Goal: Information Seeking & Learning: Learn about a topic

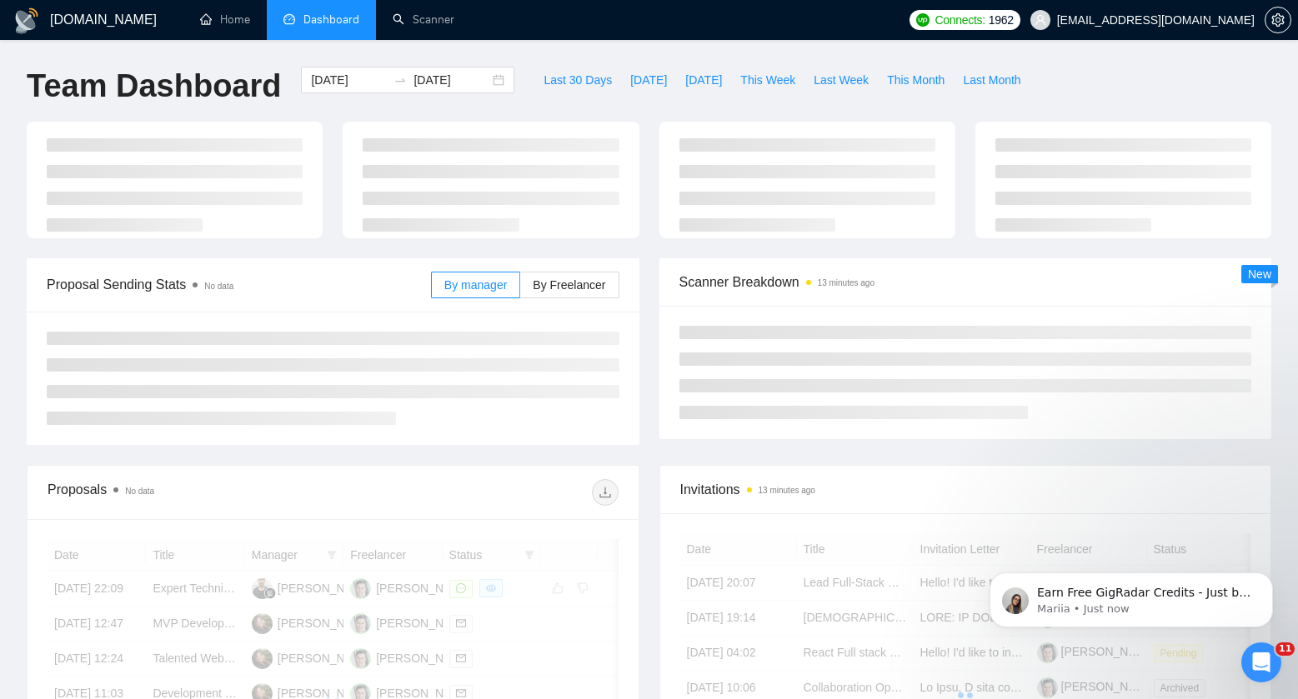
click at [335, 118] on div "[DATE] [DATE]" at bounding box center [407, 94] width 233 height 55
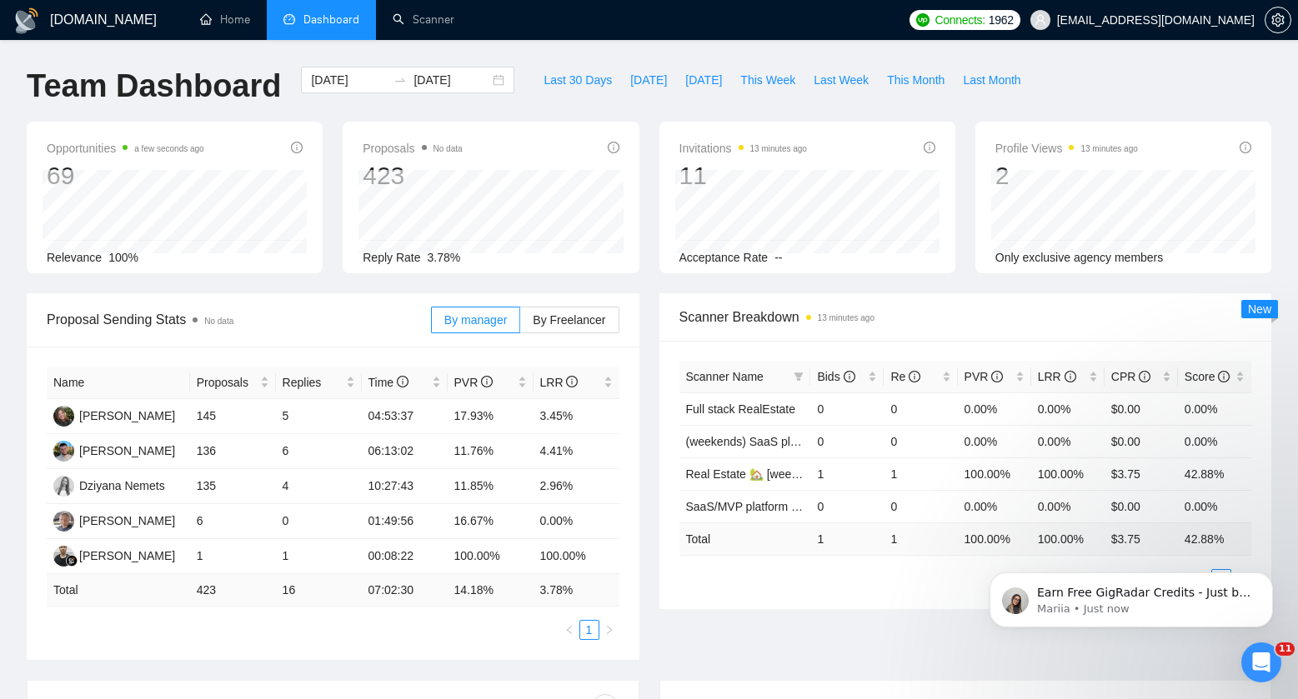
click at [335, 118] on div "[DATE] [DATE]" at bounding box center [407, 94] width 233 height 55
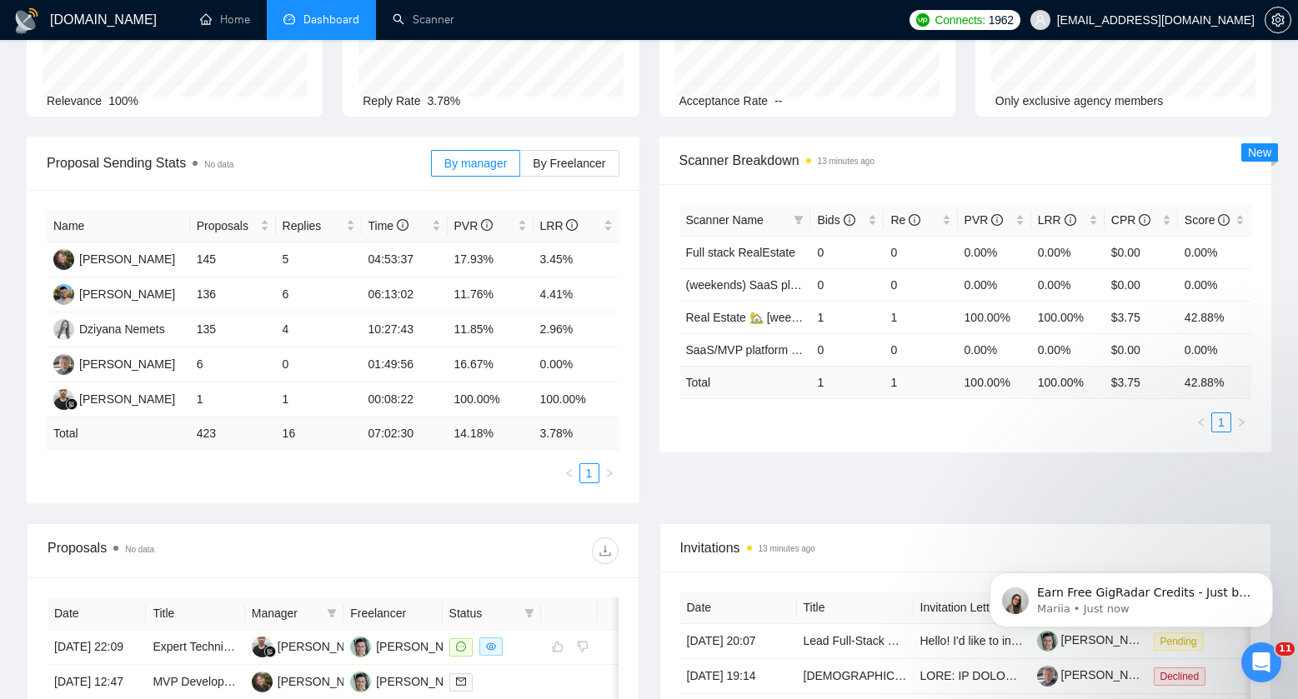
scroll to position [243, 0]
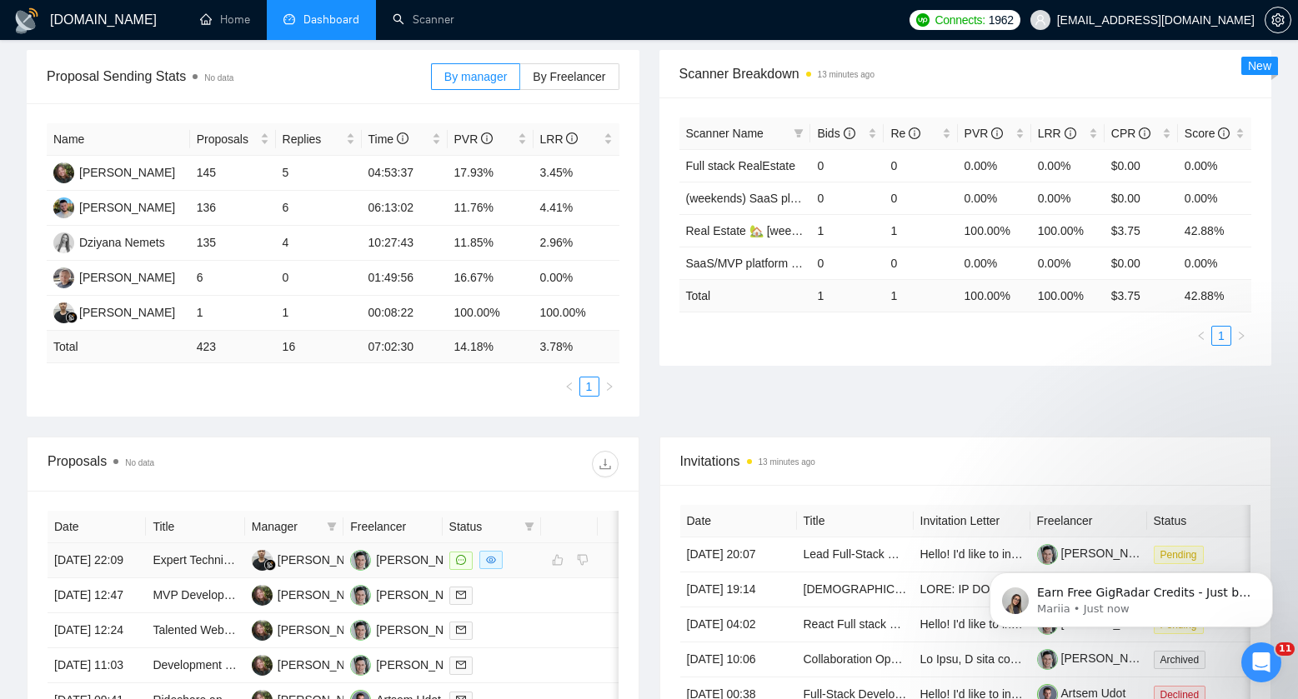
click at [514, 570] on div at bounding box center [491, 560] width 85 height 19
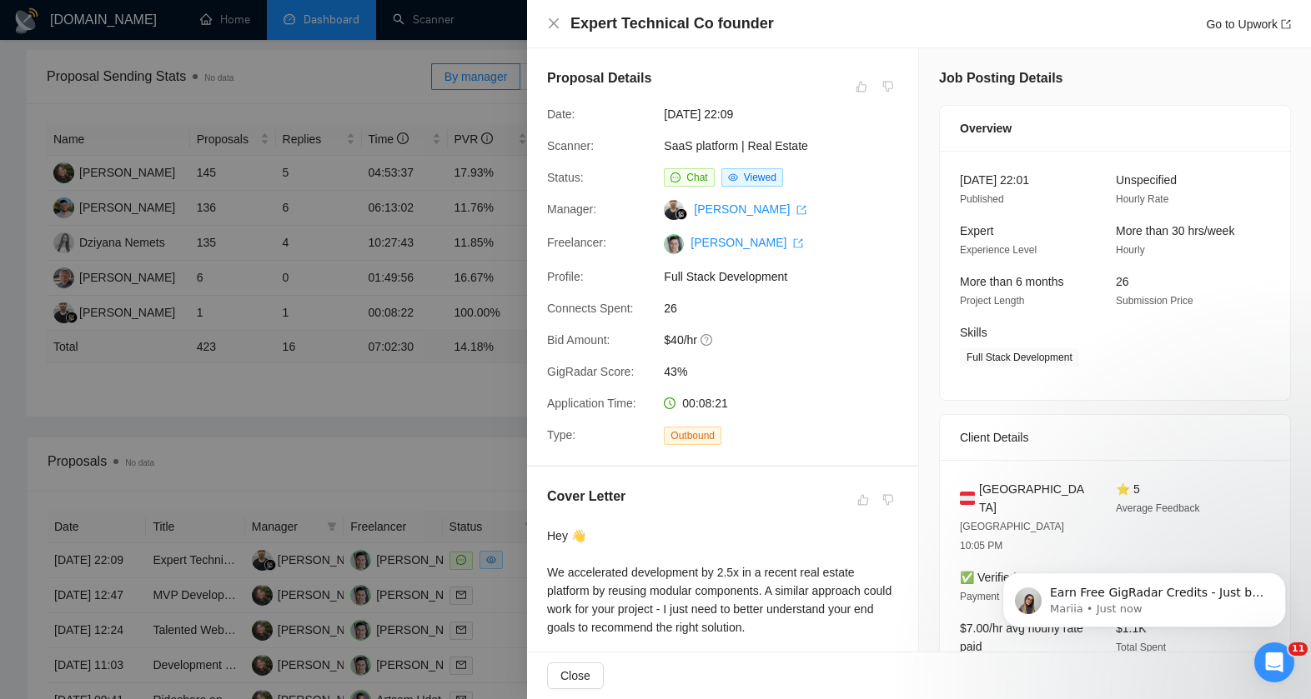
click at [333, 320] on div at bounding box center [655, 349] width 1311 height 699
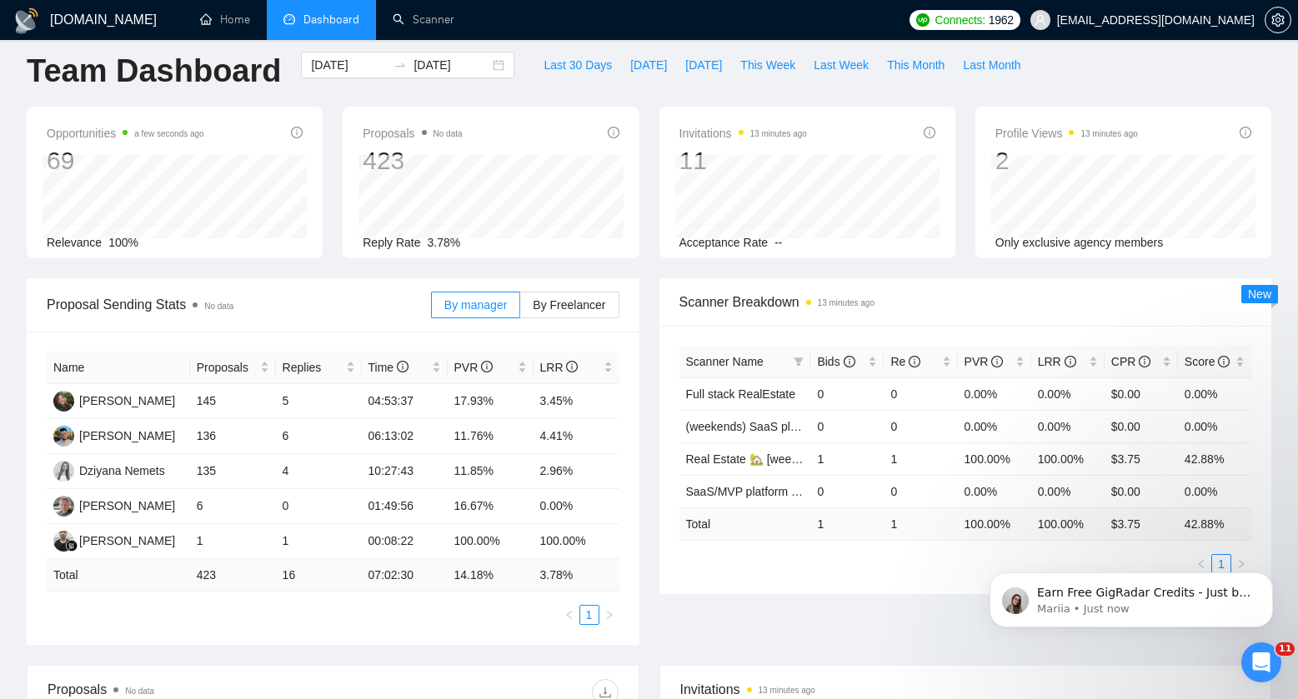
scroll to position [0, 0]
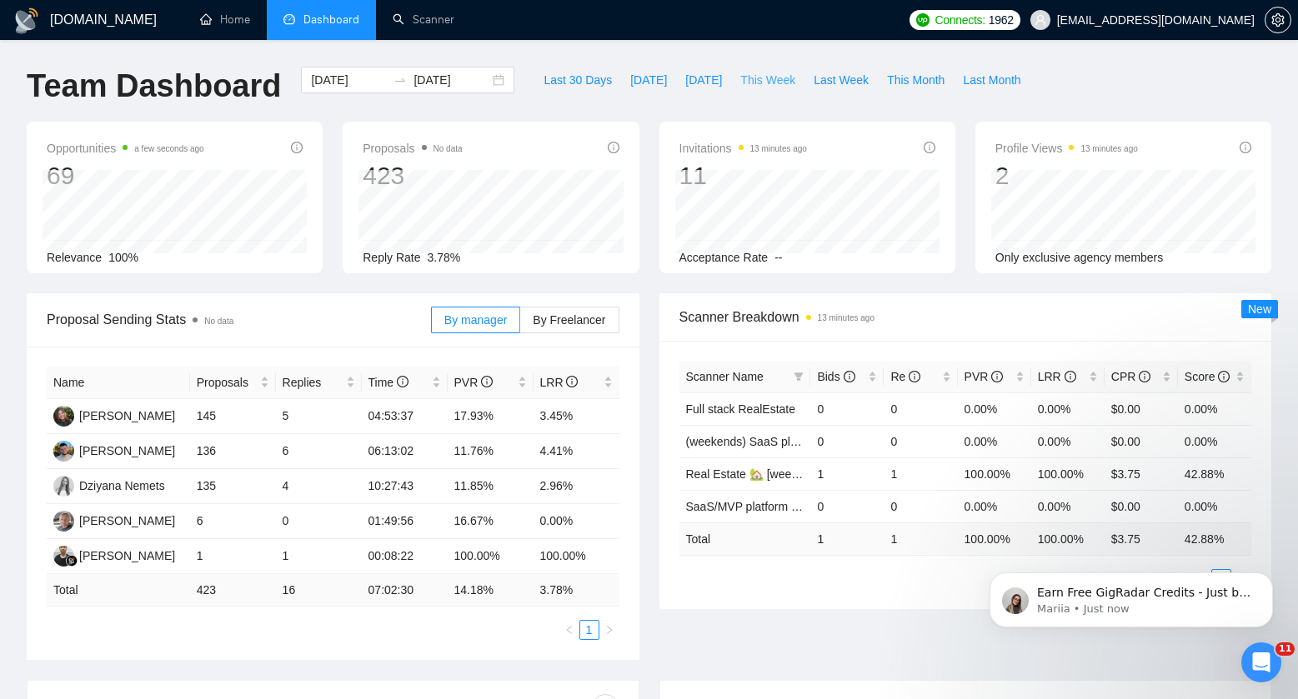
click at [767, 78] on span "This Week" at bounding box center [767, 80] width 55 height 18
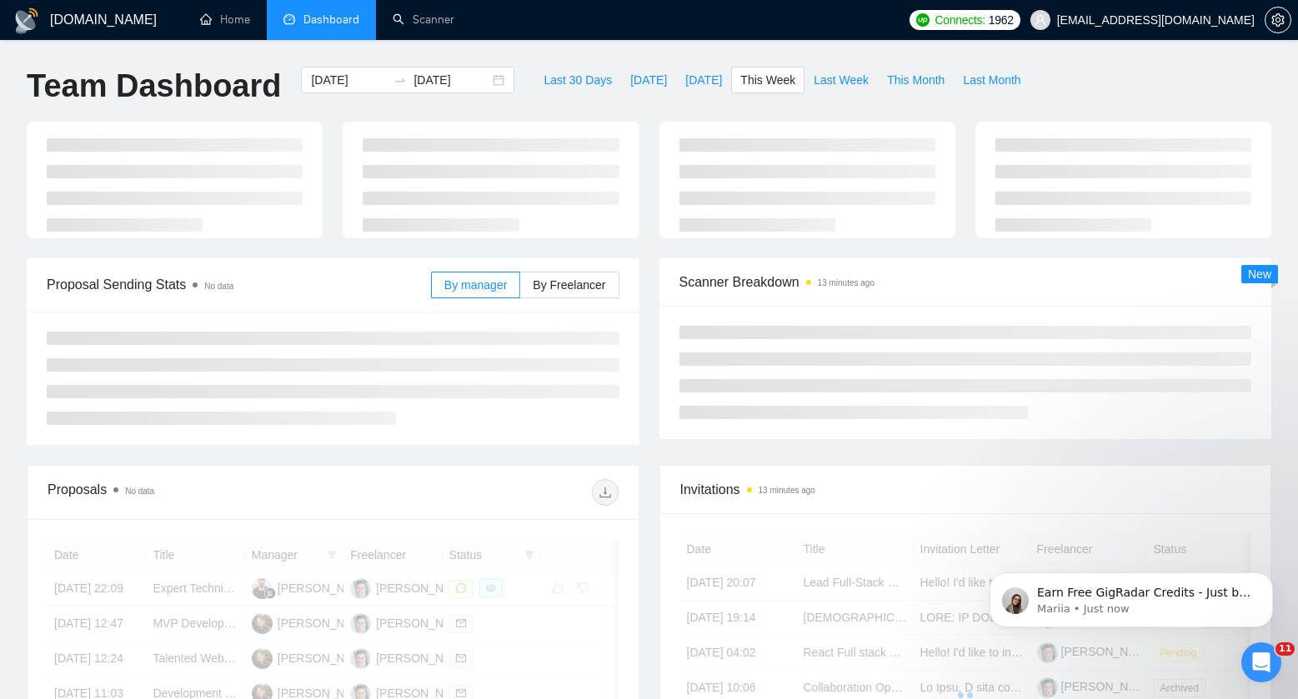
type input "[DATE]"
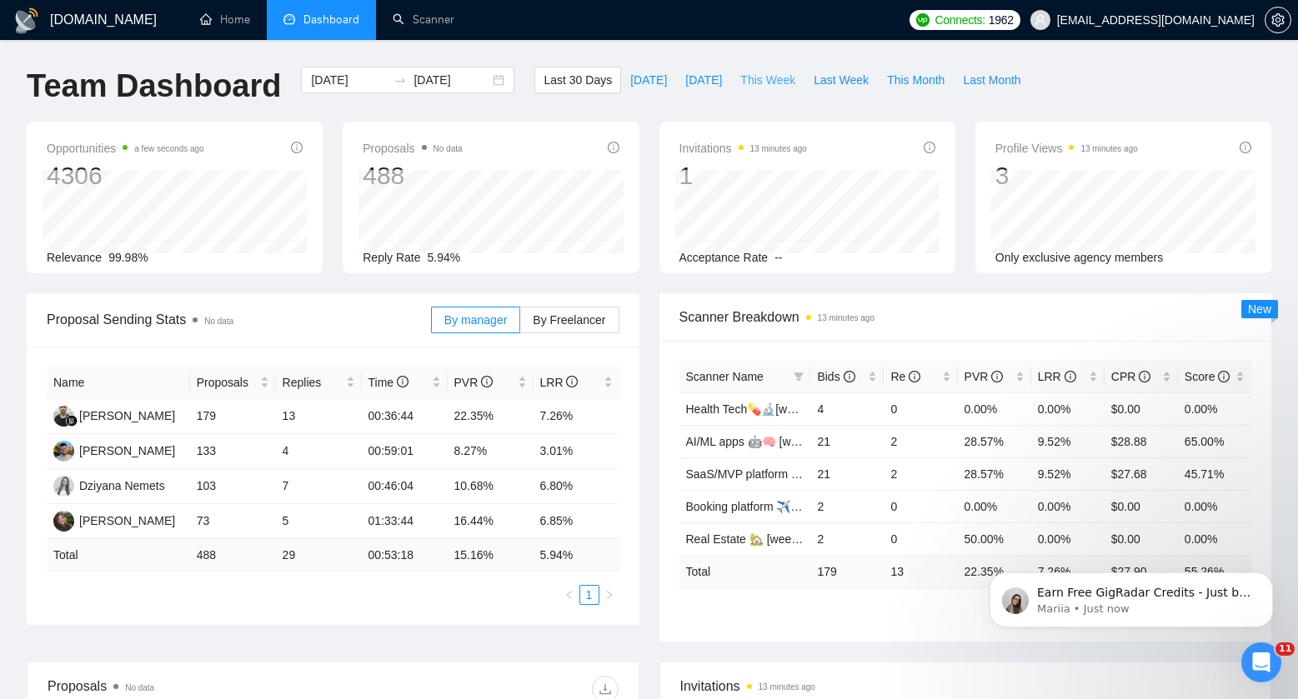
click at [745, 81] on span "This Week" at bounding box center [767, 80] width 55 height 18
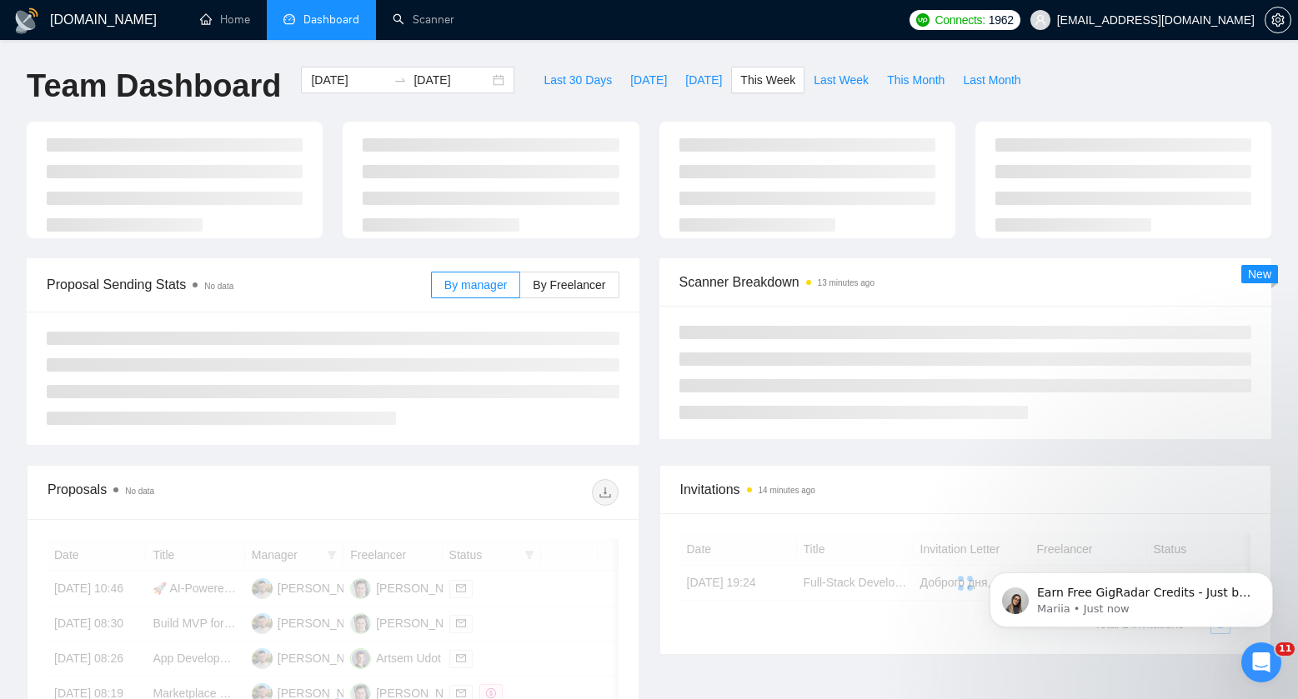
type input "[DATE]"
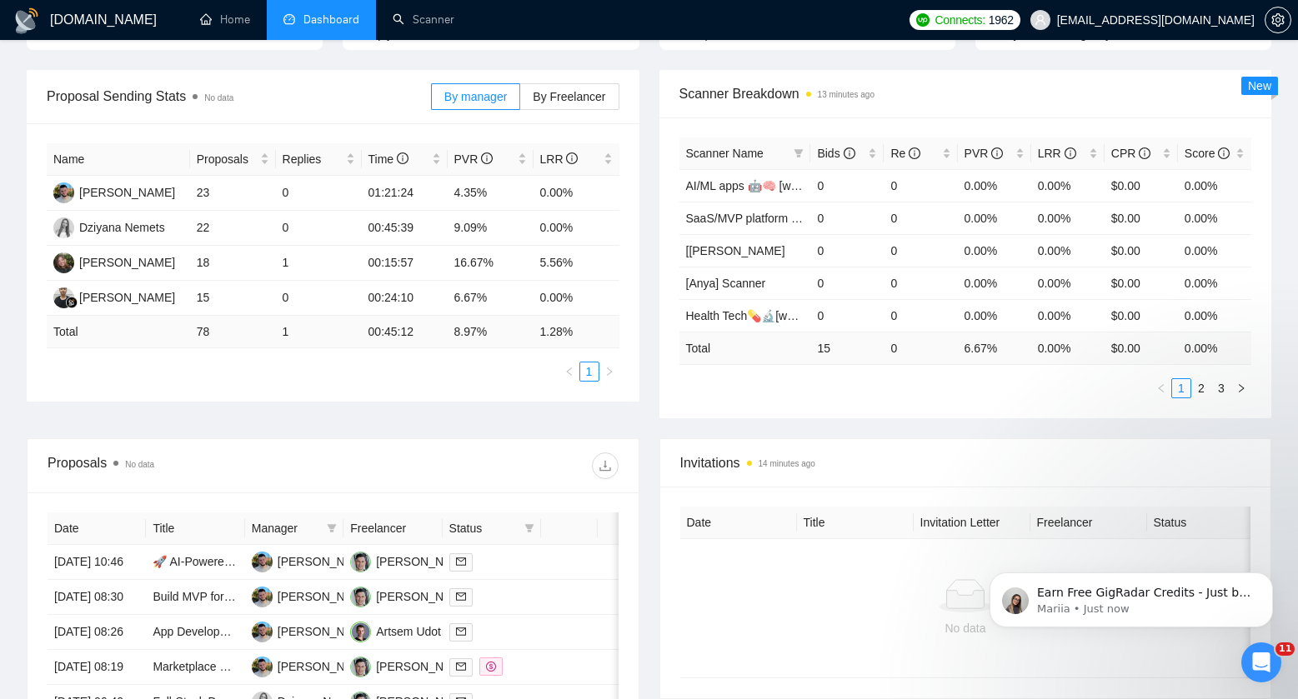
scroll to position [228, 0]
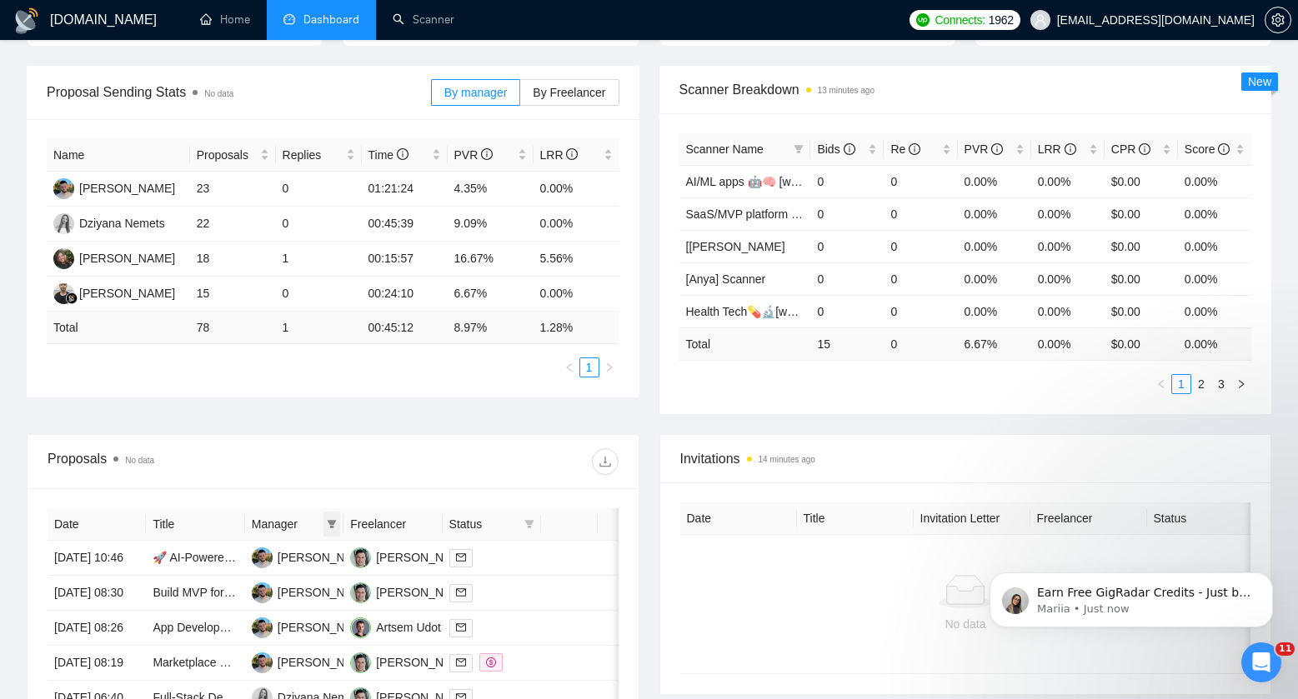
click at [328, 521] on icon "filter" at bounding box center [332, 524] width 9 height 8
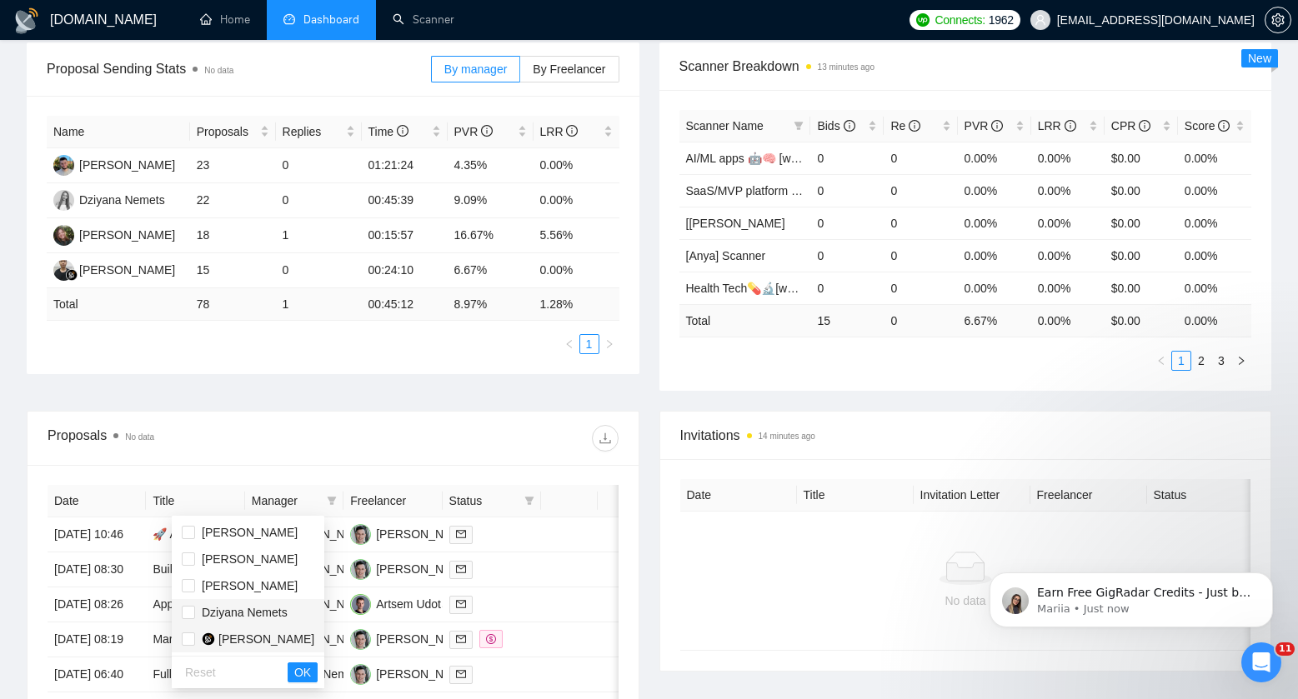
scroll to position [264, 0]
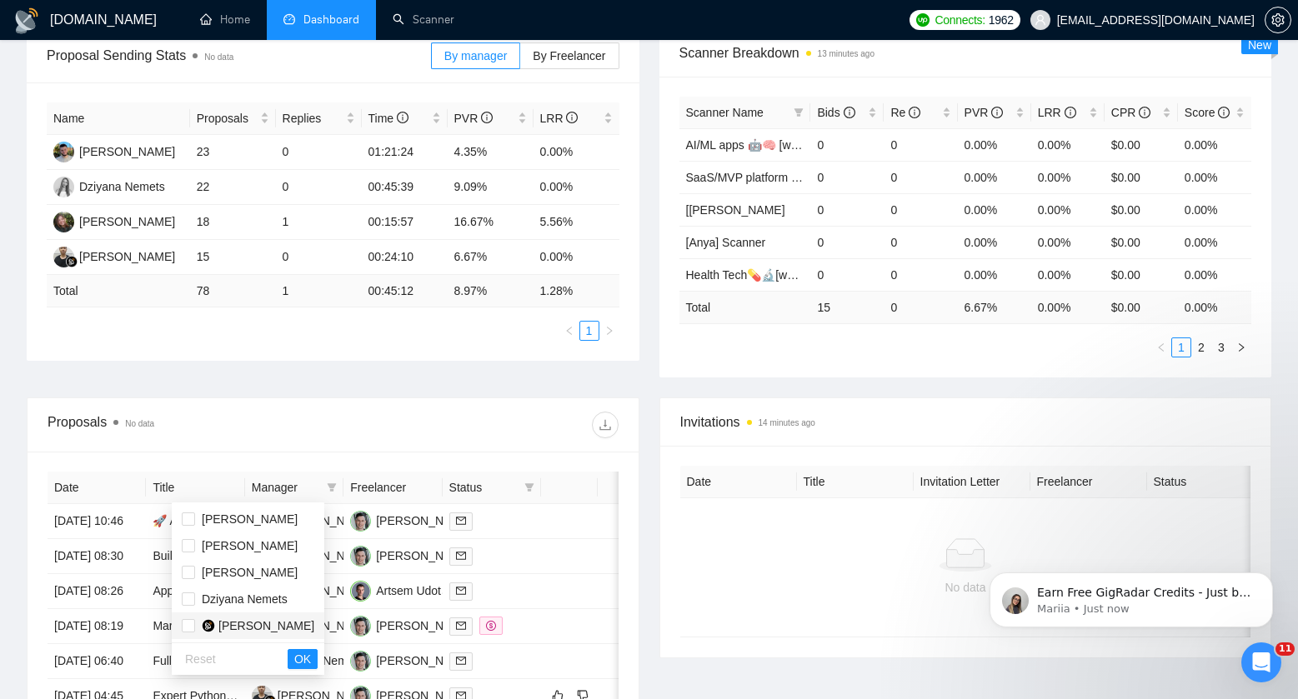
click at [253, 619] on span "[PERSON_NAME]" at bounding box center [266, 625] width 96 height 13
checkbox input "true"
click at [311, 659] on span "OK" at bounding box center [302, 659] width 17 height 18
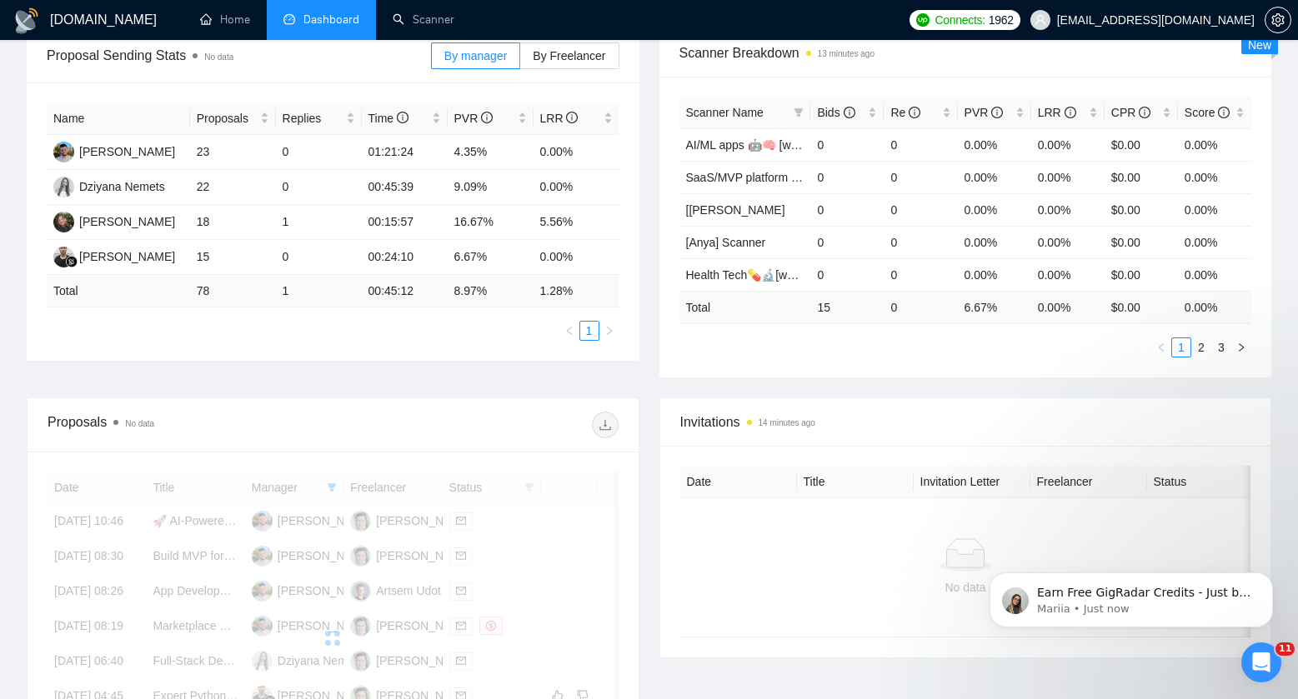
scroll to position [436, 0]
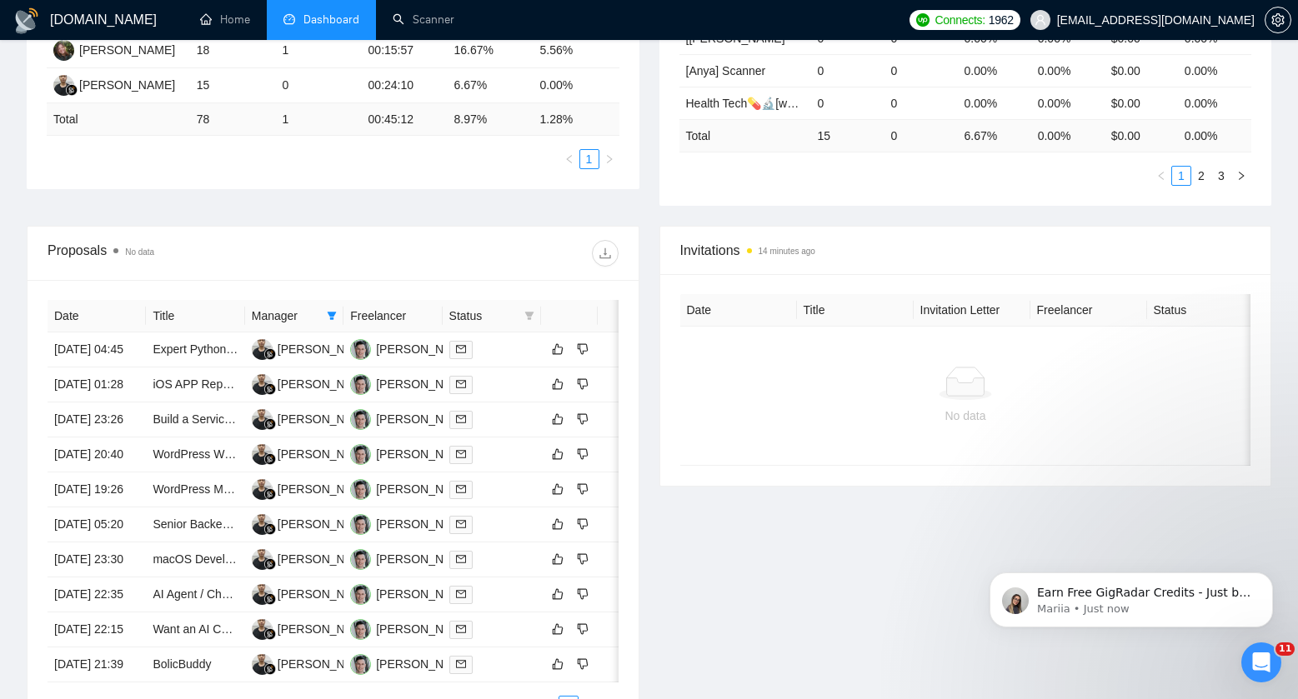
click at [626, 395] on div "Date Title Manager Freelancer Status 21 Aug, 2025 04:45 Expert Python Developer…" at bounding box center [333, 508] width 611 height 456
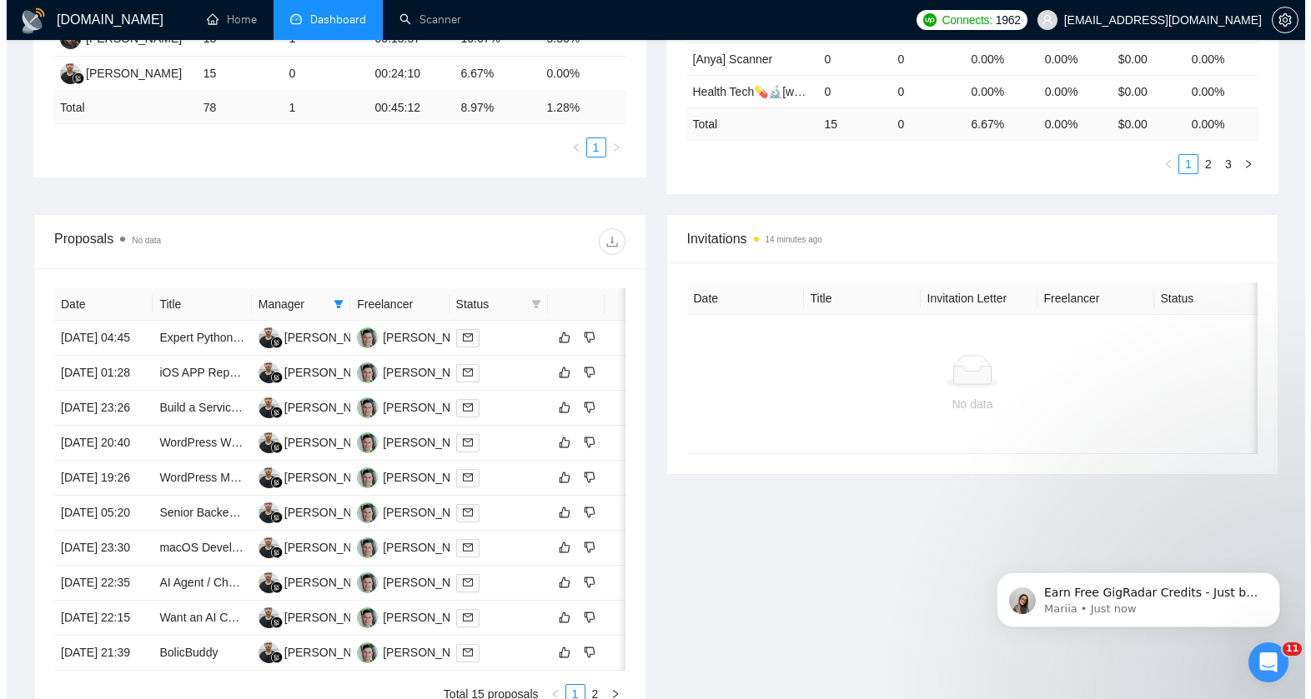
scroll to position [464, 0]
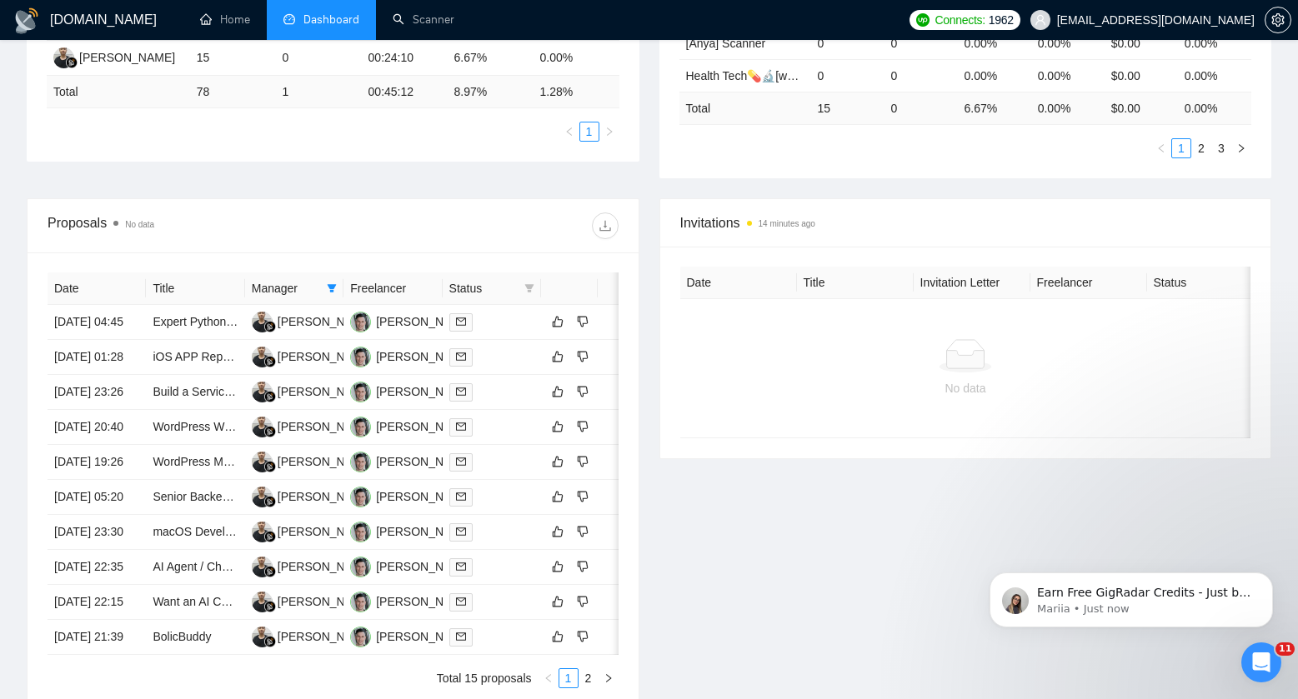
click at [479, 208] on div "Proposals No data" at bounding box center [333, 225] width 571 height 53
click at [518, 367] on div at bounding box center [491, 357] width 85 height 19
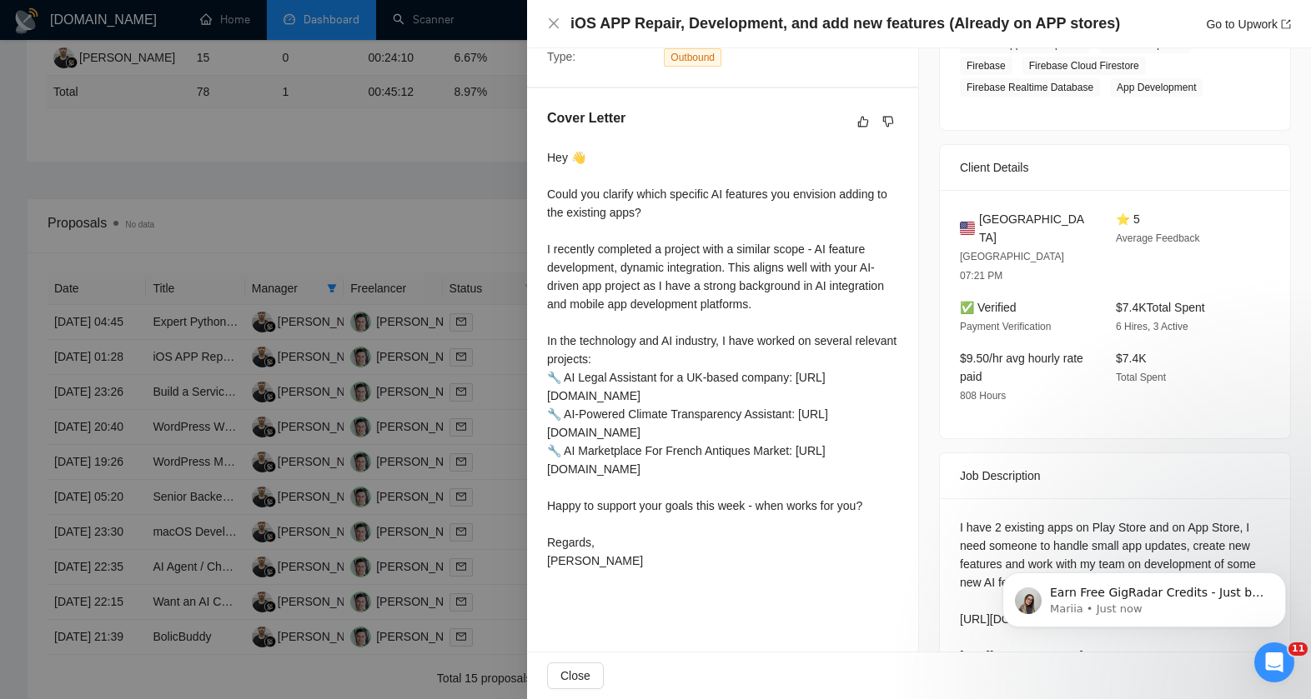
scroll to position [436, 0]
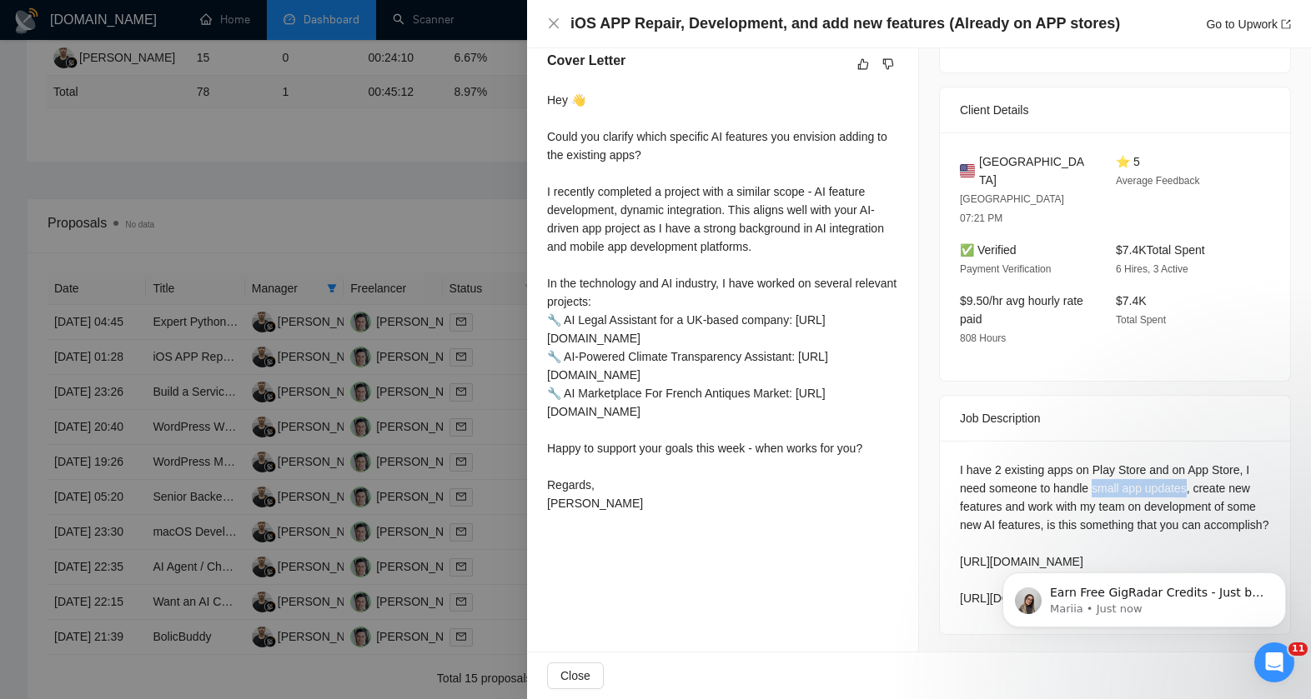
drag, startPoint x: 1089, startPoint y: 449, endPoint x: 1186, endPoint y: 446, distance: 96.8
click at [1186, 461] on div "I have 2 existing apps on Play Store and on App Store, I need someone to handle…" at bounding box center [1115, 534] width 310 height 147
click at [1282, 575] on icon "Dismiss notification" at bounding box center [1280, 577] width 6 height 6
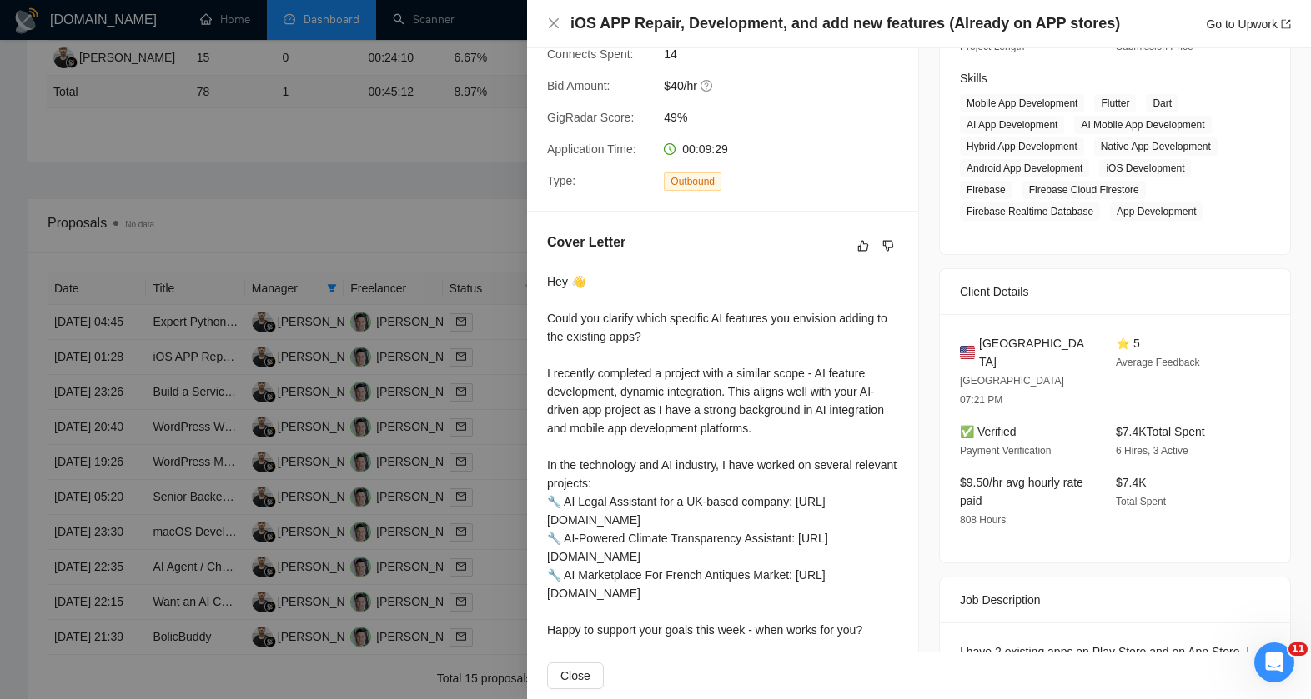
scroll to position [0, 0]
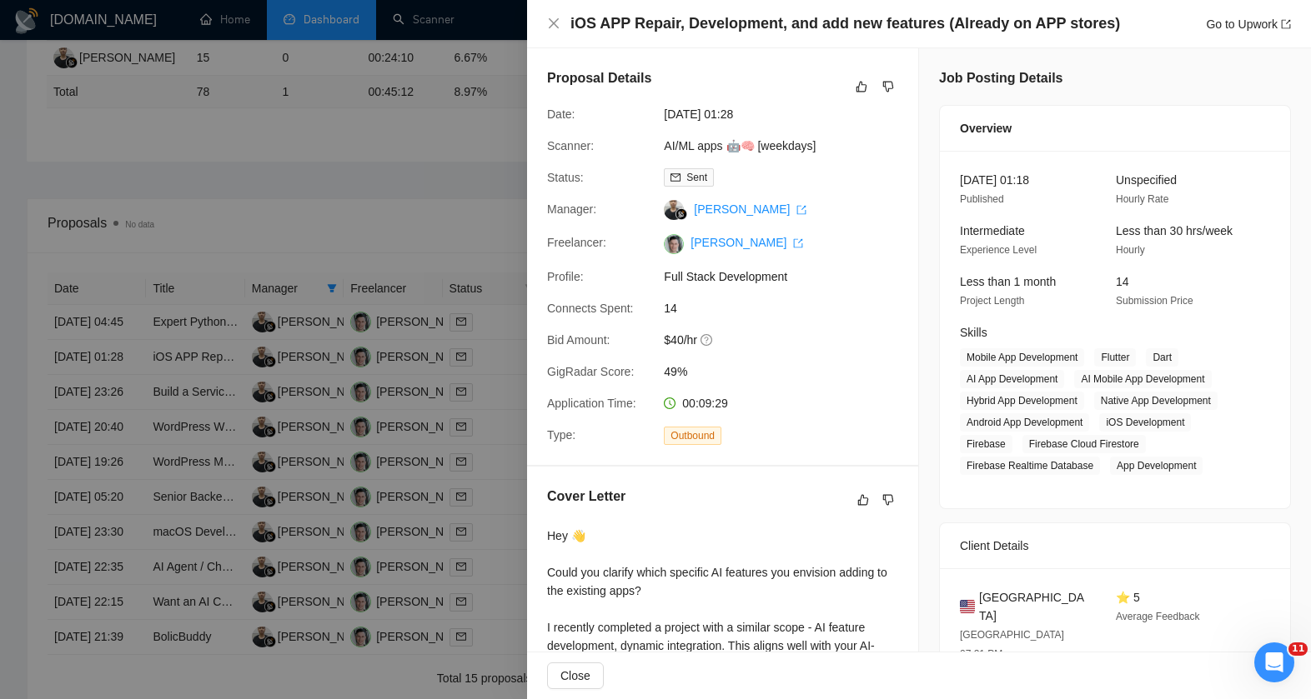
click at [412, 239] on div at bounding box center [655, 349] width 1311 height 699
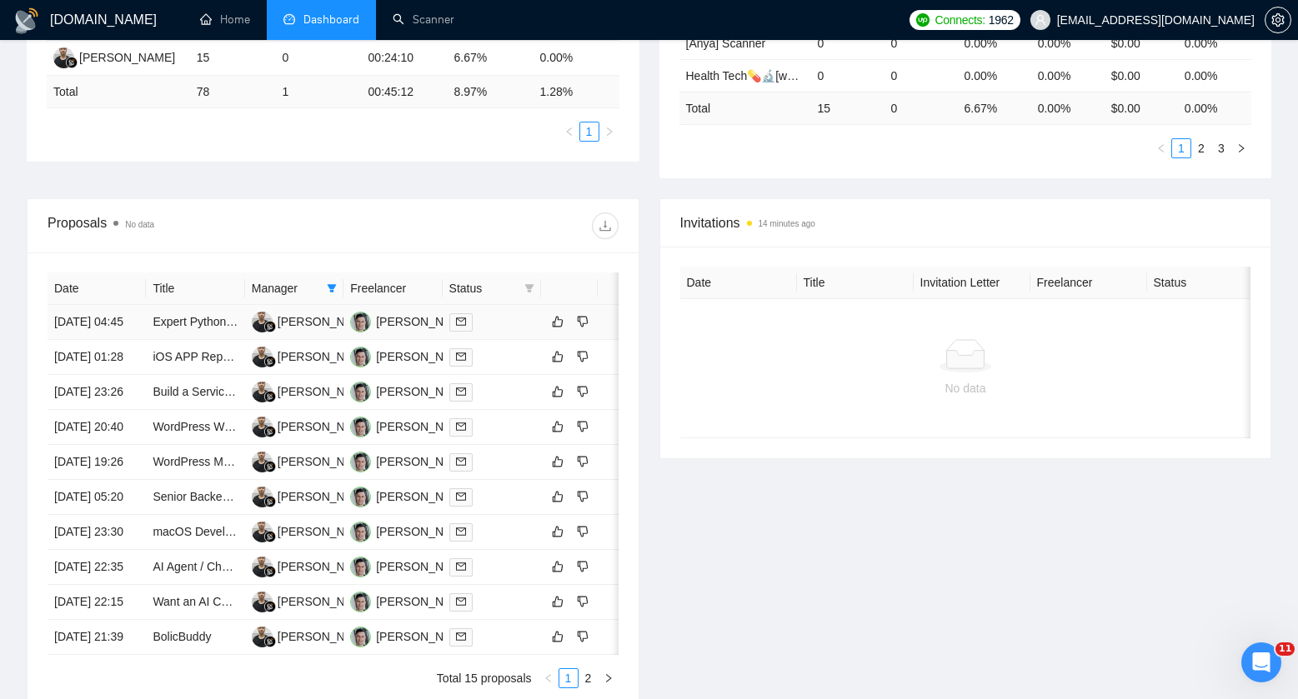
click at [504, 327] on div at bounding box center [491, 322] width 85 height 19
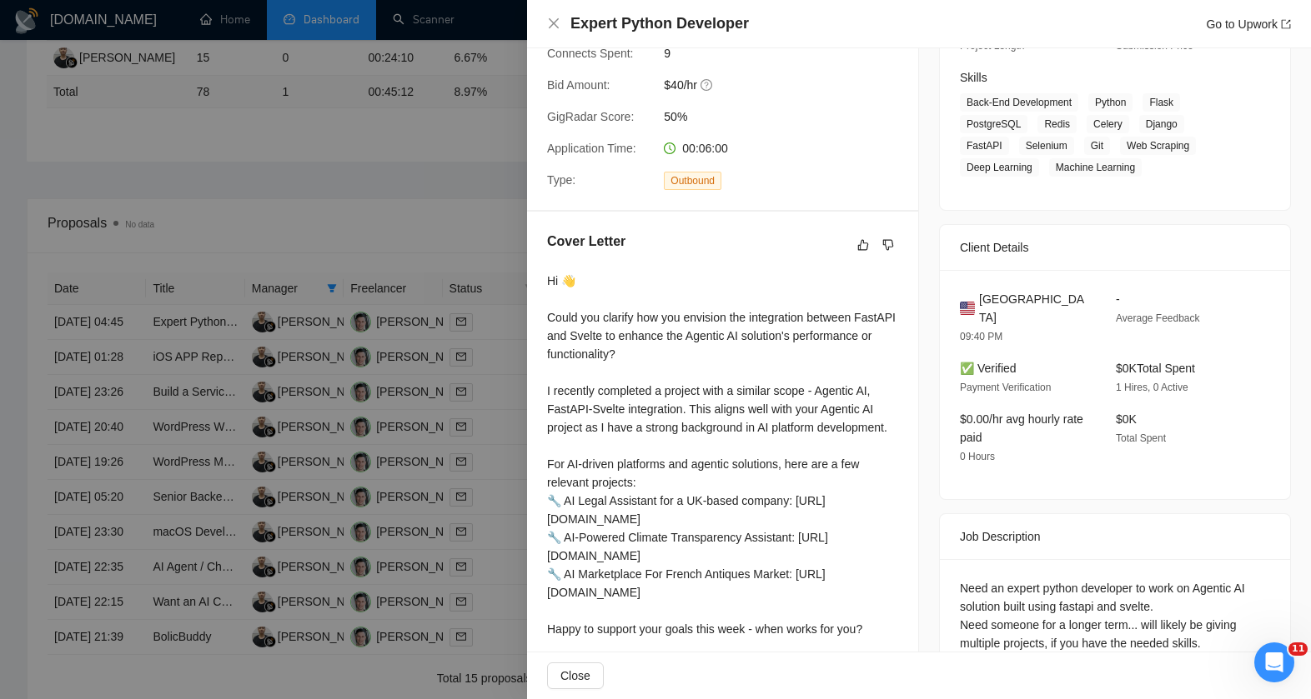
scroll to position [355, 0]
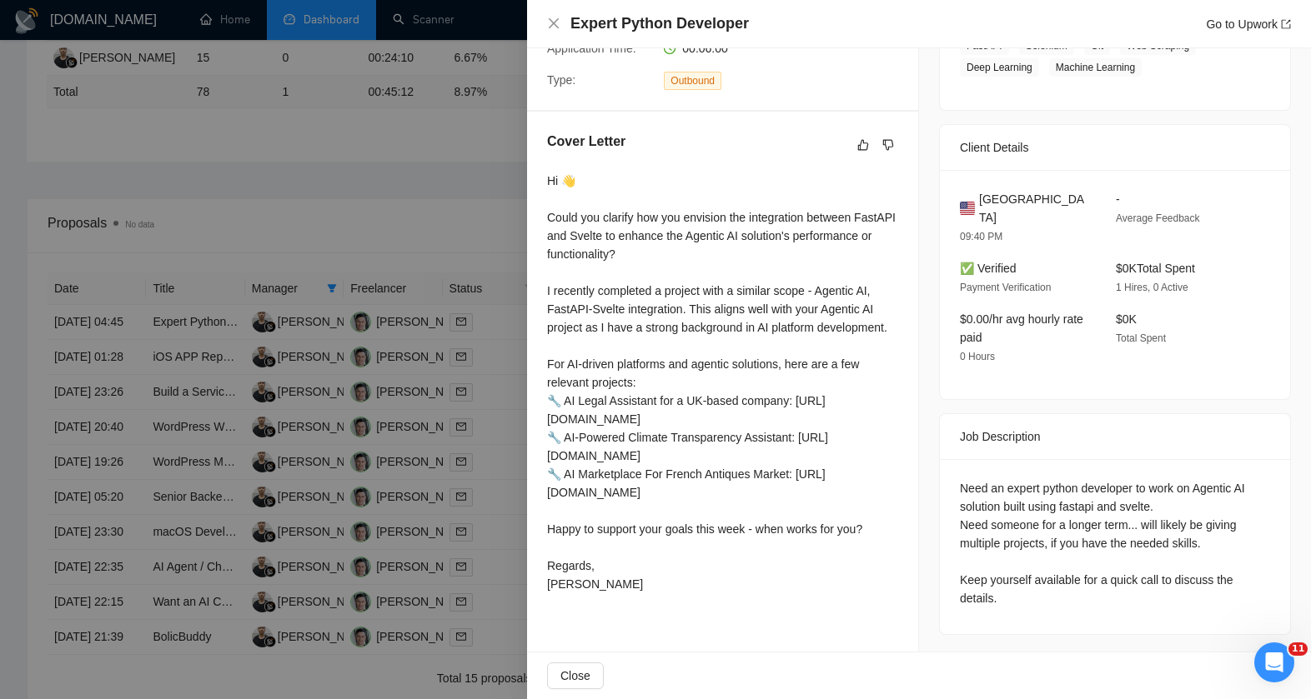
click at [1120, 486] on div "Need an expert python developer to work on Agentic AI solution built using fast…" at bounding box center [1115, 543] width 310 height 128
click at [1134, 486] on div "Need an expert python developer to work on Agentic AI solution built using fast…" at bounding box center [1115, 543] width 310 height 128
click at [1133, 485] on div "Need an expert python developer to work on Agentic AI solution built using fast…" at bounding box center [1115, 543] width 310 height 128
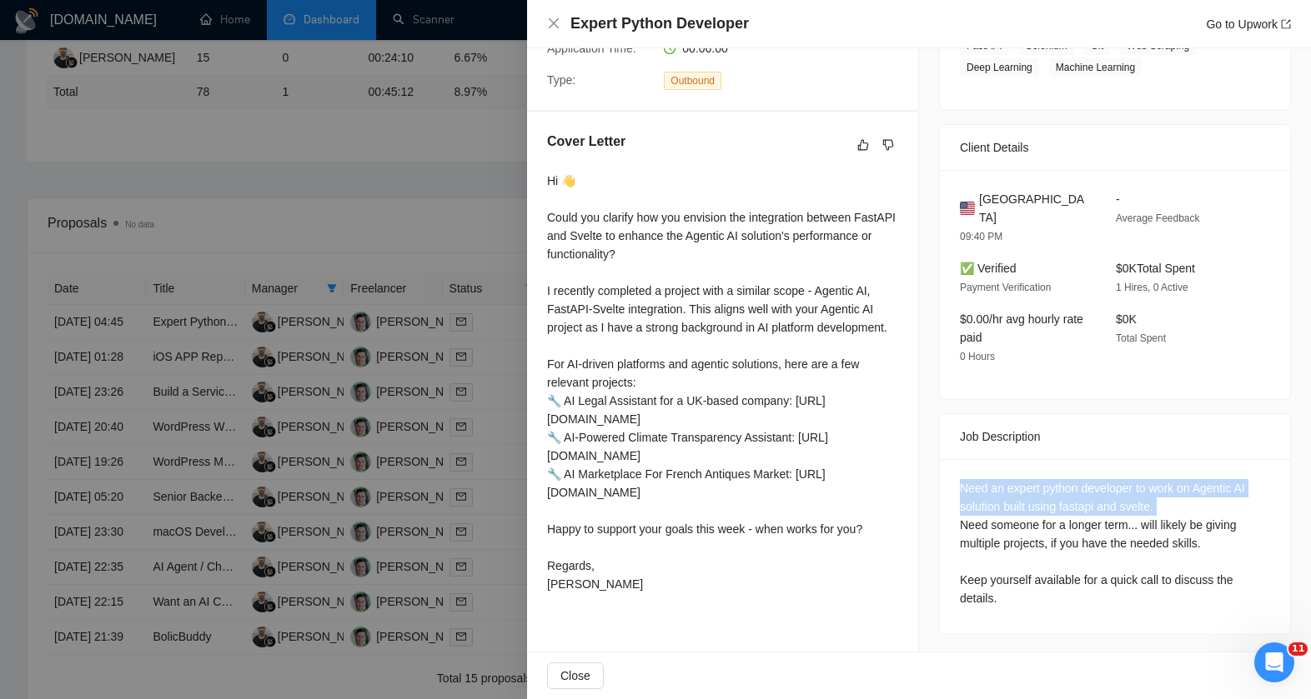
click at [1133, 485] on div "Need an expert python developer to work on Agentic AI solution built using fast…" at bounding box center [1115, 543] width 310 height 128
click at [1131, 487] on div "Need an expert python developer to work on Agentic AI solution built using fast…" at bounding box center [1115, 543] width 310 height 128
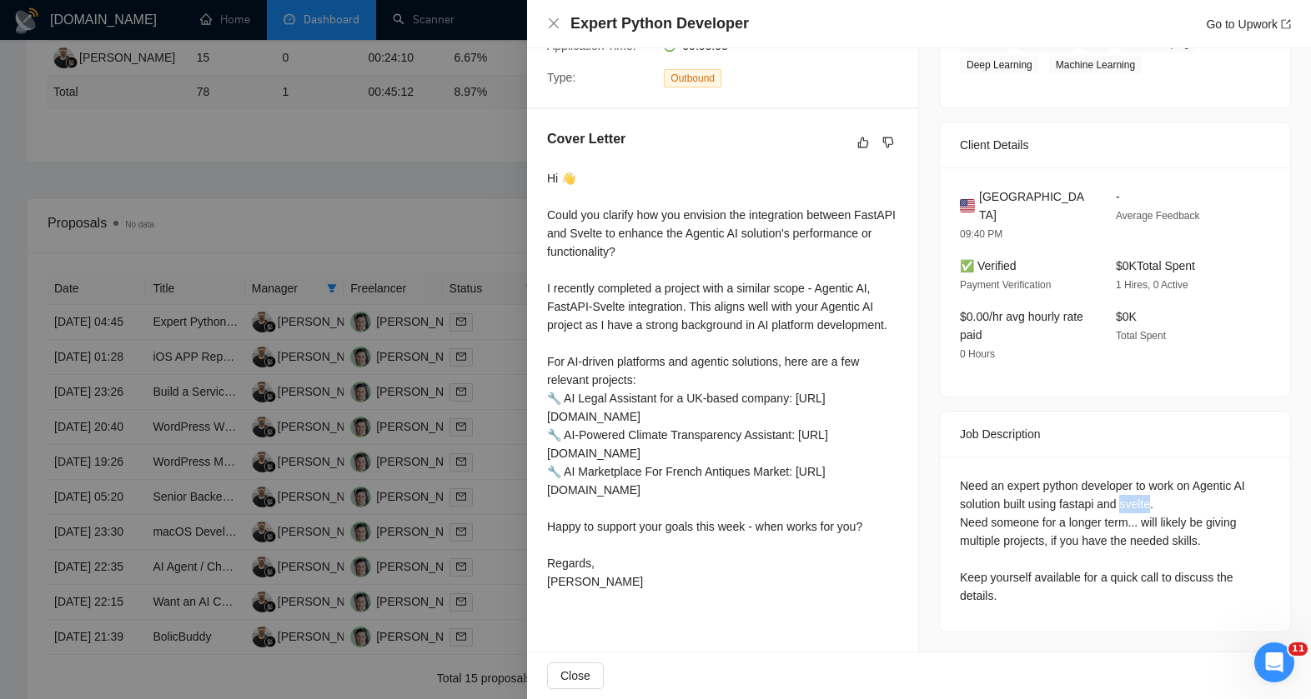
scroll to position [359, 0]
click at [451, 278] on div at bounding box center [655, 349] width 1311 height 699
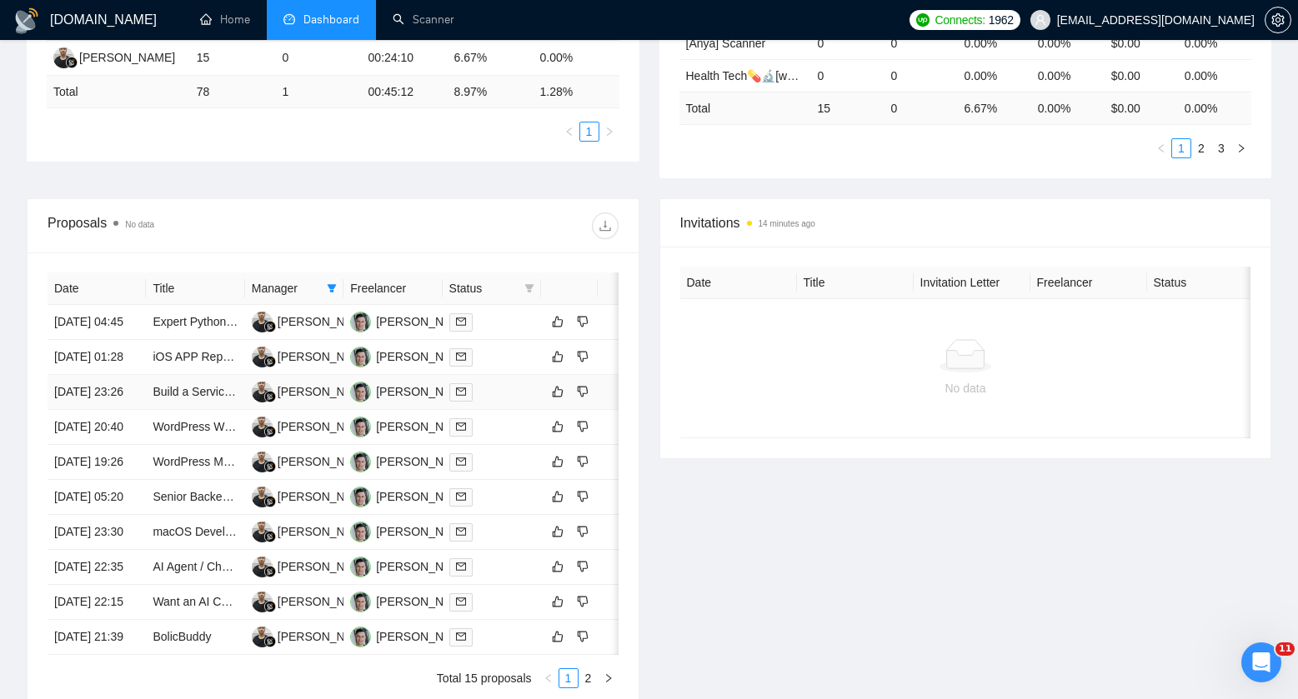
click at [504, 402] on div at bounding box center [491, 392] width 85 height 19
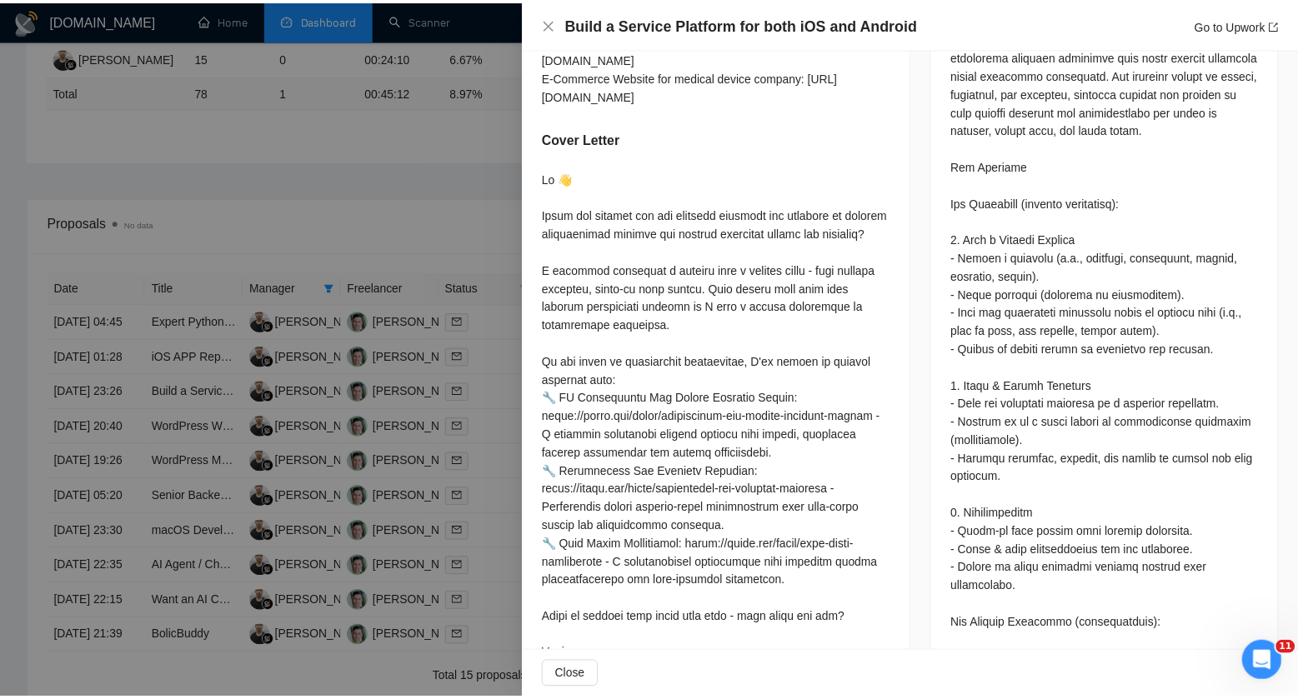
scroll to position [853, 0]
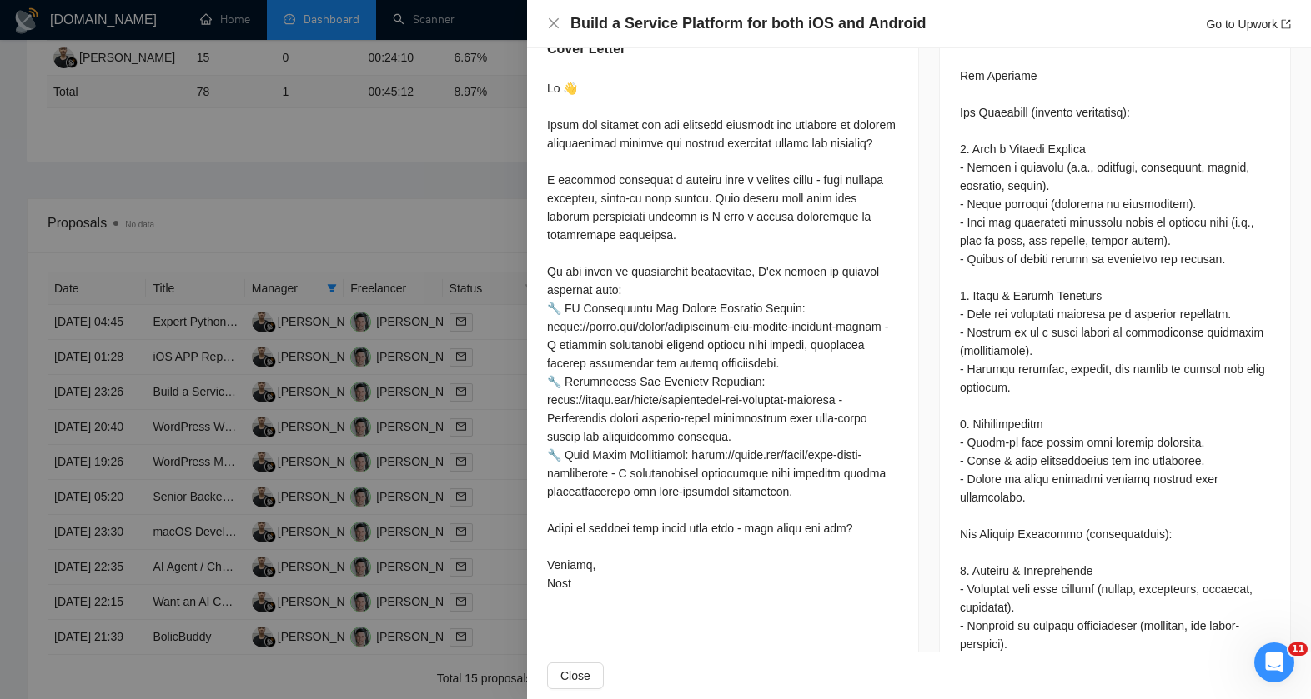
click at [191, 402] on div at bounding box center [655, 349] width 1311 height 699
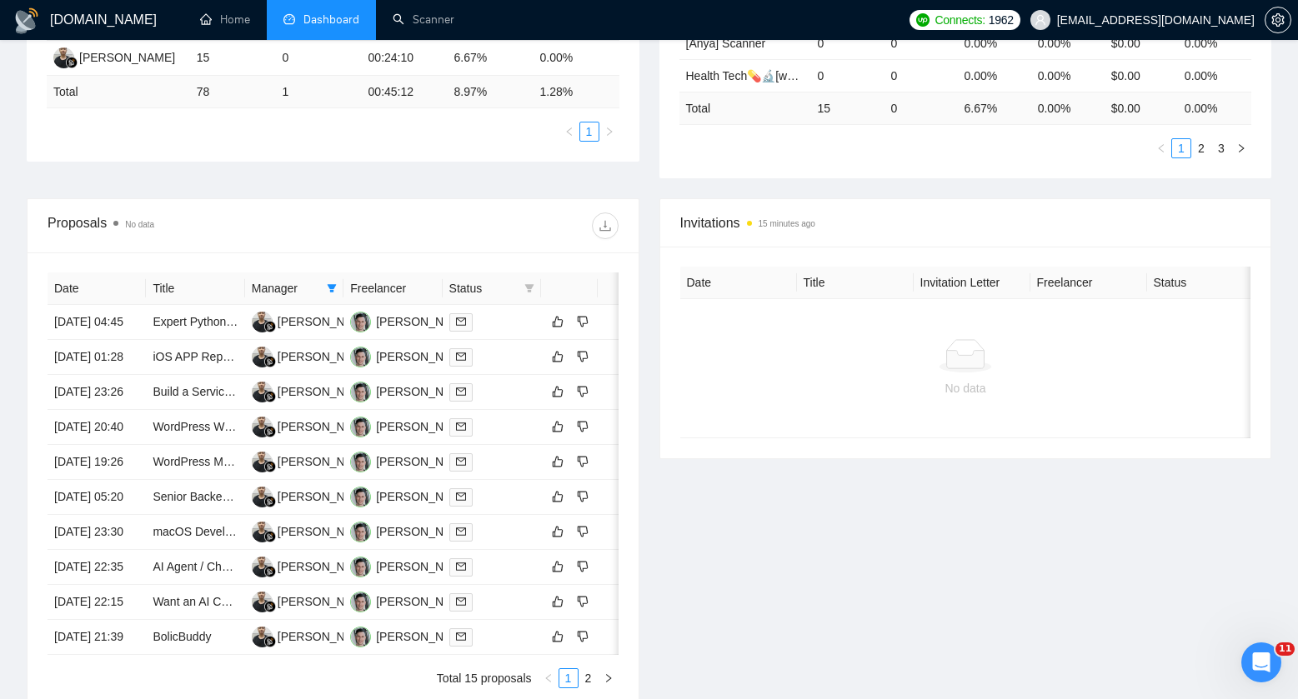
click at [339, 128] on ul "1" at bounding box center [333, 132] width 573 height 20
